Goal: Task Accomplishment & Management: Manage account settings

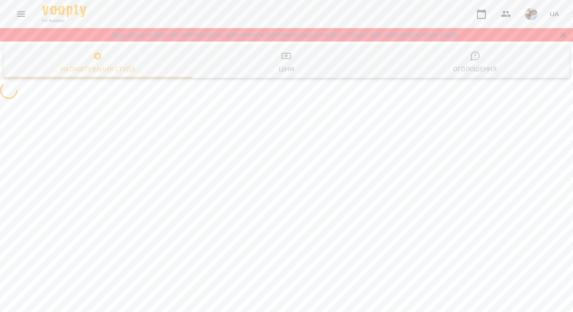
select select "**"
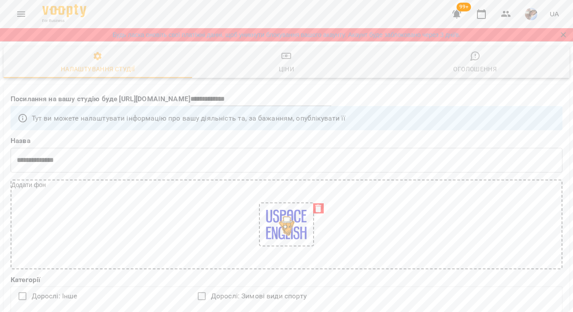
click at [23, 17] on icon "Menu" at bounding box center [21, 14] width 11 height 11
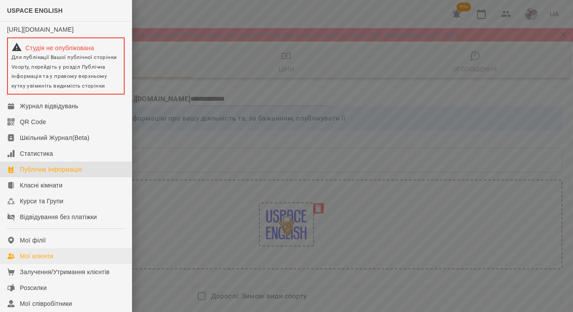
click at [44, 261] on div "Мої клієнти" at bounding box center [36, 256] width 33 height 9
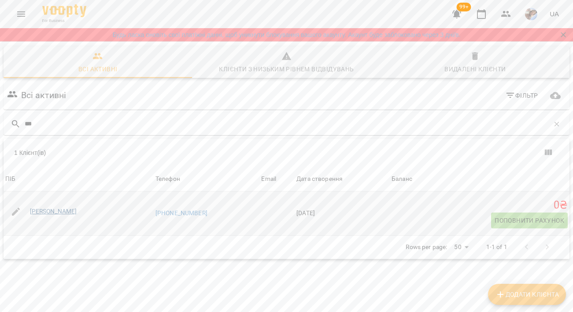
type input "***"
click at [39, 211] on link "[PERSON_NAME]" at bounding box center [53, 211] width 47 height 7
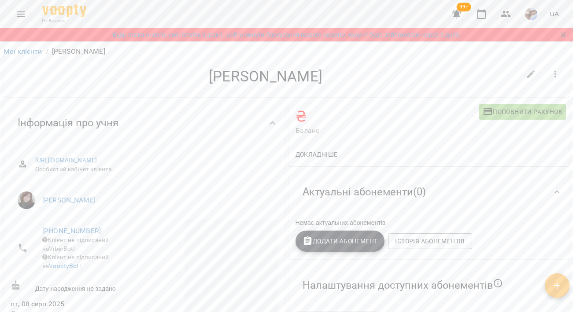
click at [314, 235] on button "Додати Абонемент" at bounding box center [339, 241] width 89 height 21
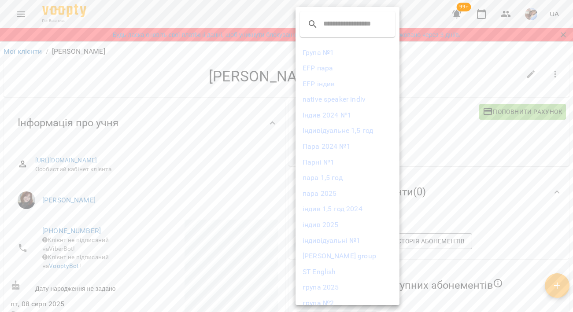
click at [321, 66] on li "EFP пара" at bounding box center [347, 68] width 104 height 16
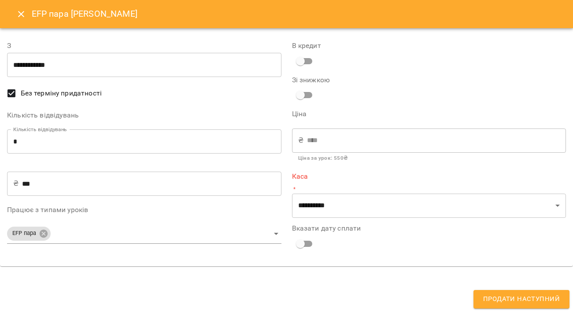
click at [17, 14] on icon "Close" at bounding box center [21, 14] width 11 height 11
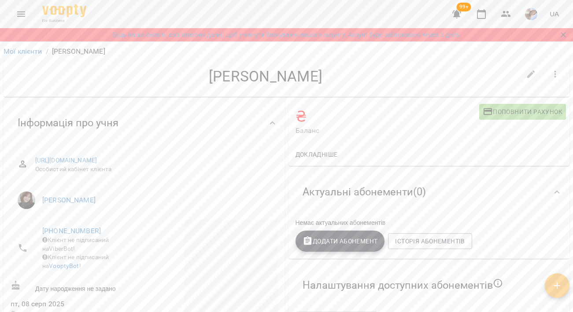
click at [317, 244] on span "Додати Абонемент" at bounding box center [340, 241] width 75 height 11
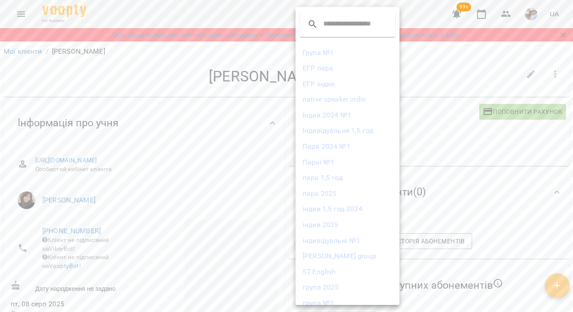
click at [332, 89] on li "EFP індив" at bounding box center [347, 84] width 104 height 16
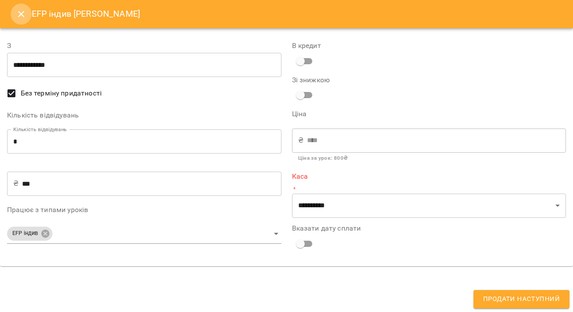
click at [18, 13] on icon "Close" at bounding box center [21, 14] width 11 height 11
